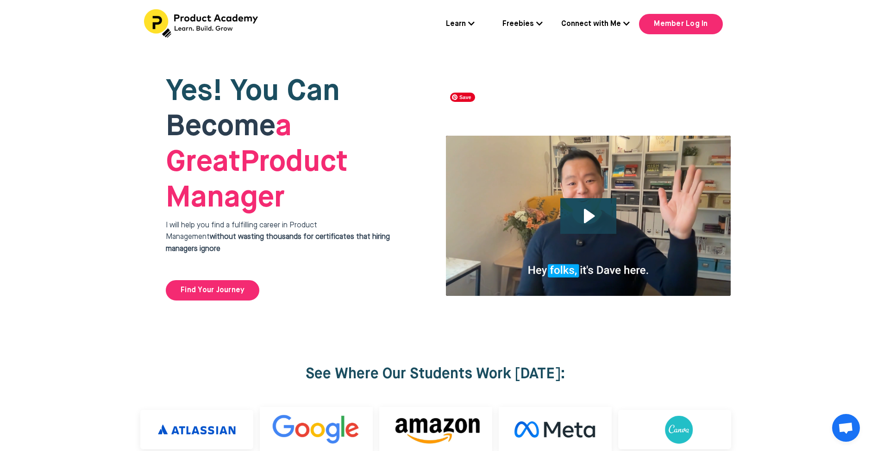
click at [545, 212] on img at bounding box center [589, 215] width 286 height 161
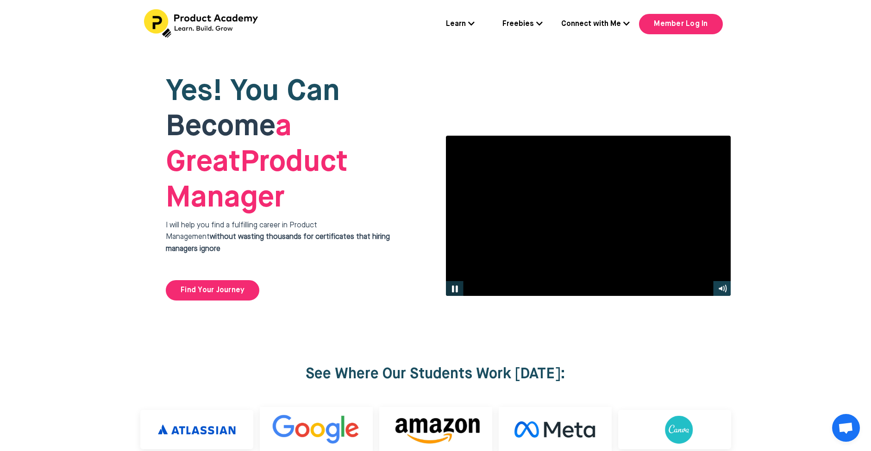
drag, startPoint x: 460, startPoint y: 238, endPoint x: 542, endPoint y: 200, distance: 90.3
click at [460, 280] on icon "Pause" at bounding box center [454, 289] width 21 height 19
click at [456, 280] on icon "Play Video" at bounding box center [455, 289] width 21 height 19
click at [456, 286] on icon "Pause" at bounding box center [454, 289] width 5 height 6
click at [446, 281] on button "Play Video" at bounding box center [455, 288] width 18 height 15
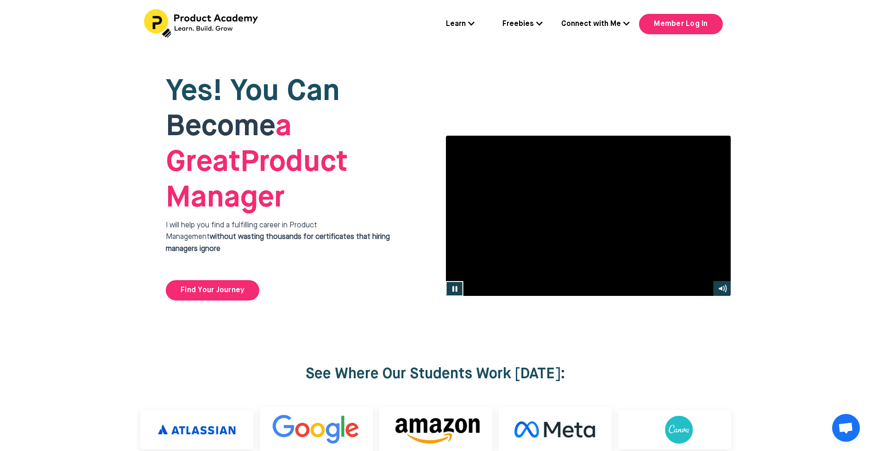
click at [565, 200] on div at bounding box center [589, 215] width 286 height 161
click at [446, 281] on icon "Play Video" at bounding box center [455, 288] width 18 height 15
click at [667, 196] on div at bounding box center [589, 215] width 286 height 161
click at [663, 193] on div at bounding box center [589, 215] width 286 height 161
click at [626, 184] on div at bounding box center [589, 215] width 286 height 161
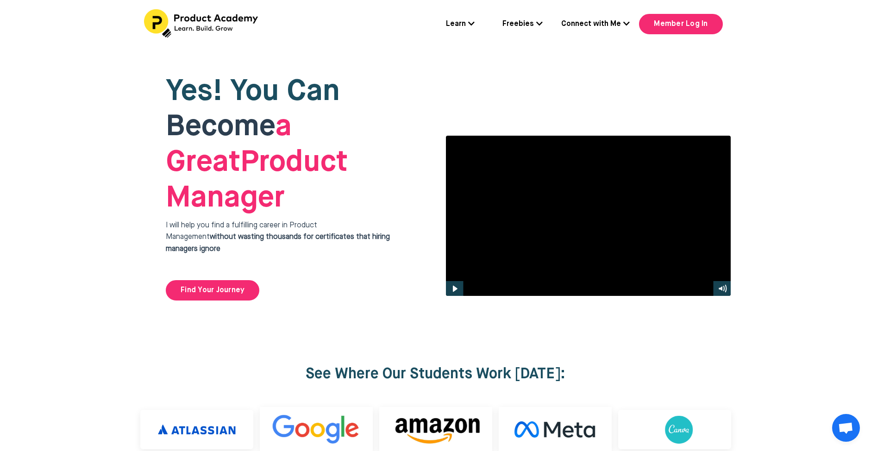
click at [446, 135] on button "Play Video: file-uploads/sites/127338/video/4ffeae-3e1-a2cd-5ad6-eac528a42_Why_…" at bounding box center [446, 135] width 0 height 0
click at [460, 281] on icon "Pause" at bounding box center [455, 288] width 18 height 15
click at [453, 285] on icon "Play Video" at bounding box center [455, 288] width 6 height 7
drag, startPoint x: 603, startPoint y: 181, endPoint x: 638, endPoint y: 183, distance: 35.3
click at [603, 181] on div at bounding box center [589, 215] width 286 height 161
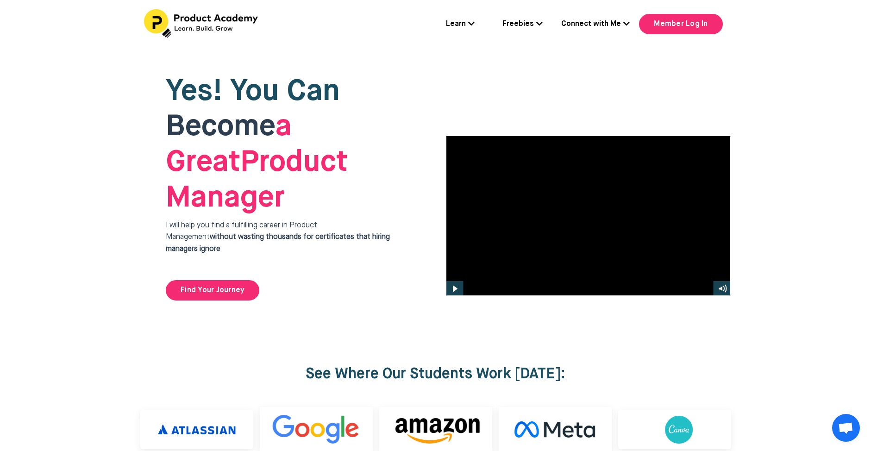
click at [514, 281] on div at bounding box center [589, 288] width 250 height 15
click at [462, 281] on icon "Play Video" at bounding box center [455, 288] width 18 height 15
drag, startPoint x: 670, startPoint y: 232, endPoint x: 503, endPoint y: 236, distance: 167.2
click at [503, 236] on div "Click for sound @keyframes VOLUME_SMALL_WAVE_FLASH { 0% { opacity: 0; } 33% { o…" at bounding box center [589, 215] width 286 height 161
click at [523, 212] on div at bounding box center [589, 215] width 286 height 161
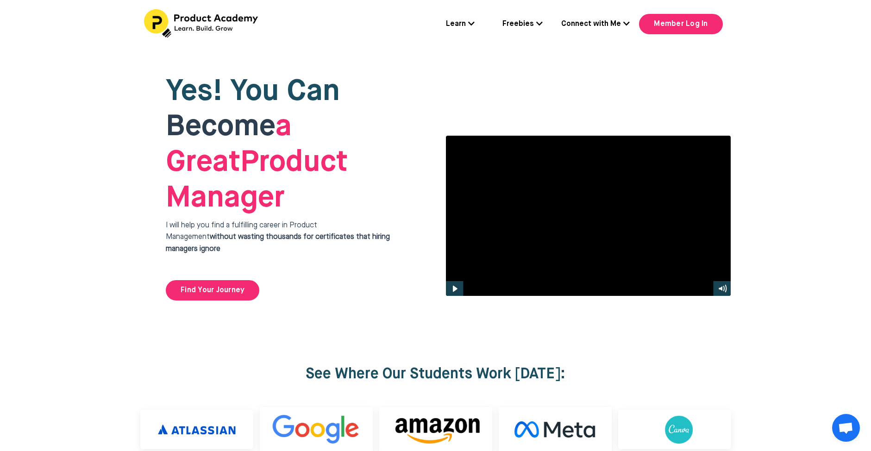
click at [524, 212] on div at bounding box center [589, 215] width 286 height 161
click at [459, 281] on icon "Play Video" at bounding box center [455, 288] width 18 height 15
click at [461, 281] on icon "Pause" at bounding box center [455, 288] width 18 height 15
